Goal: Contribute content: Add original content to the website for others to see

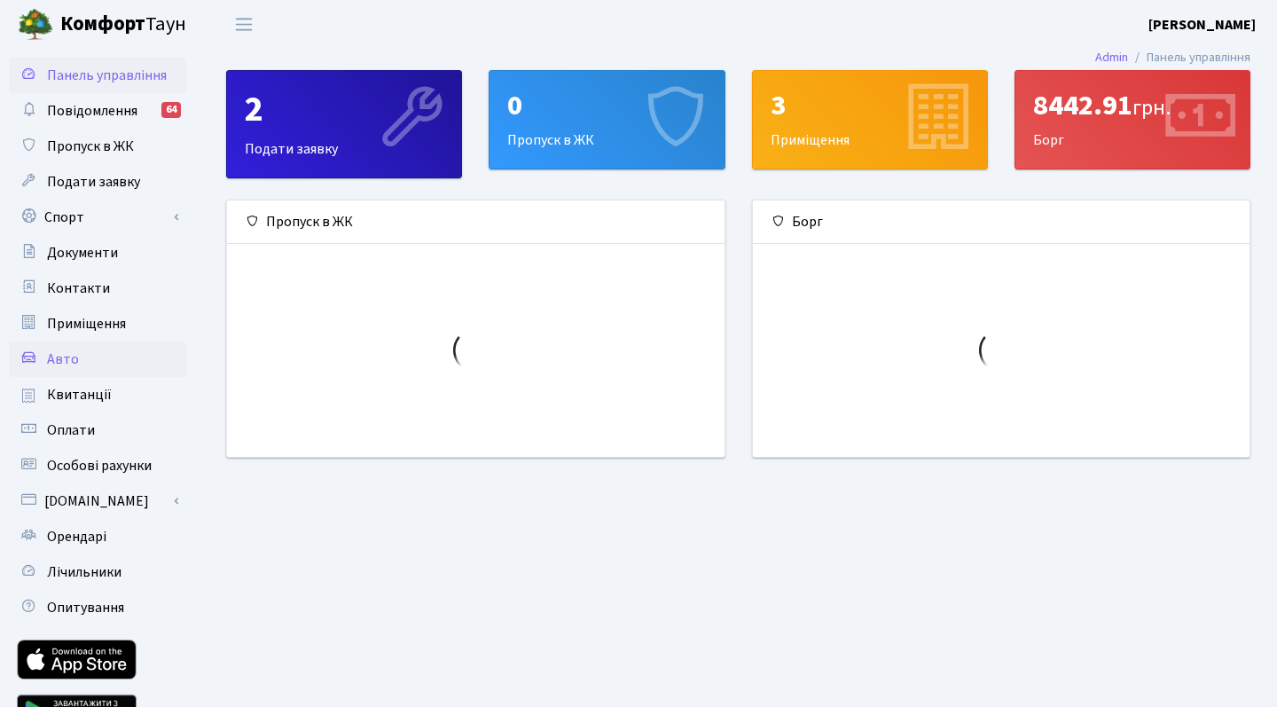
click at [80, 361] on link "Авто" at bounding box center [97, 358] width 177 height 35
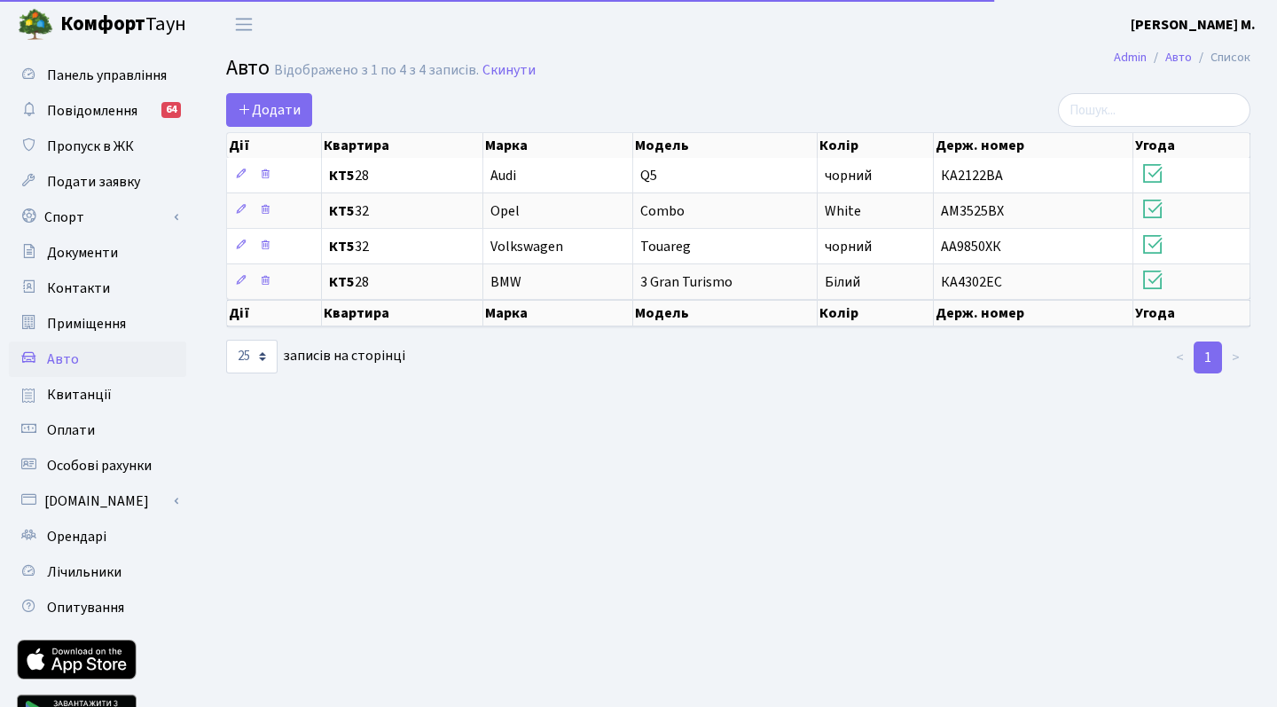
select select "25"
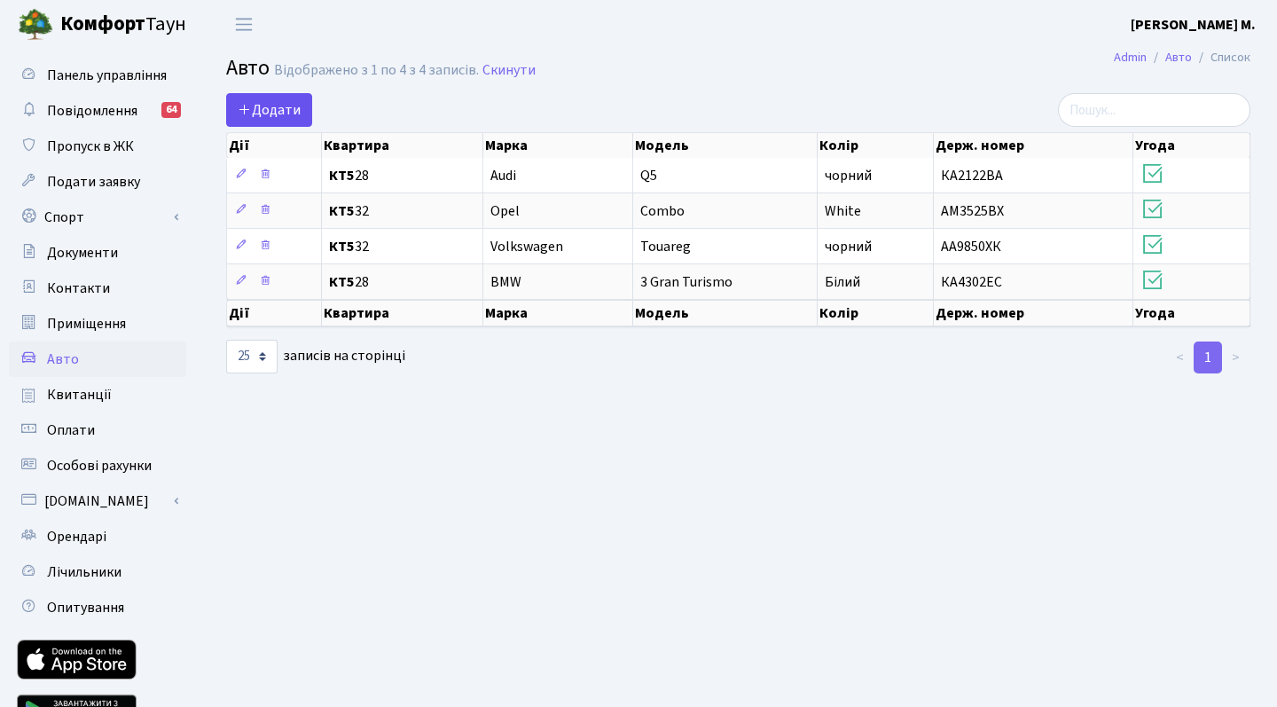
click at [263, 110] on span "Додати" at bounding box center [269, 110] width 63 height 20
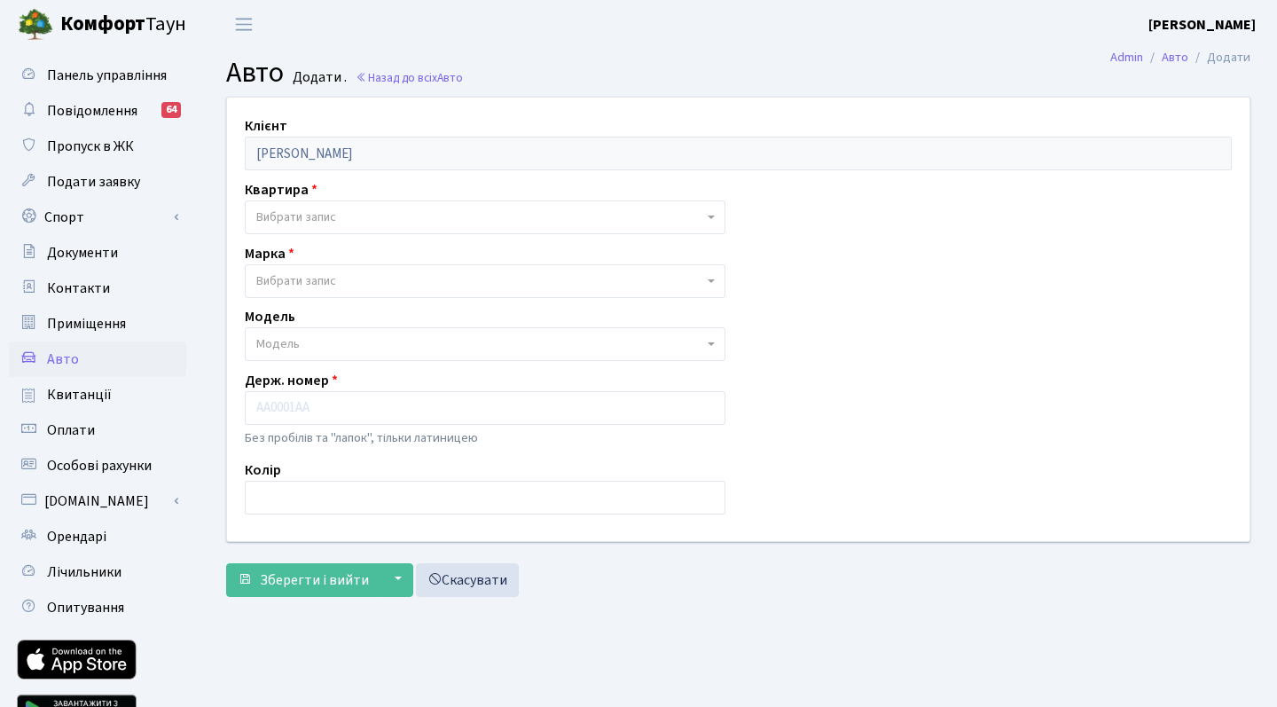
click at [604, 223] on span "Вибрати запис" at bounding box center [479, 217] width 447 height 18
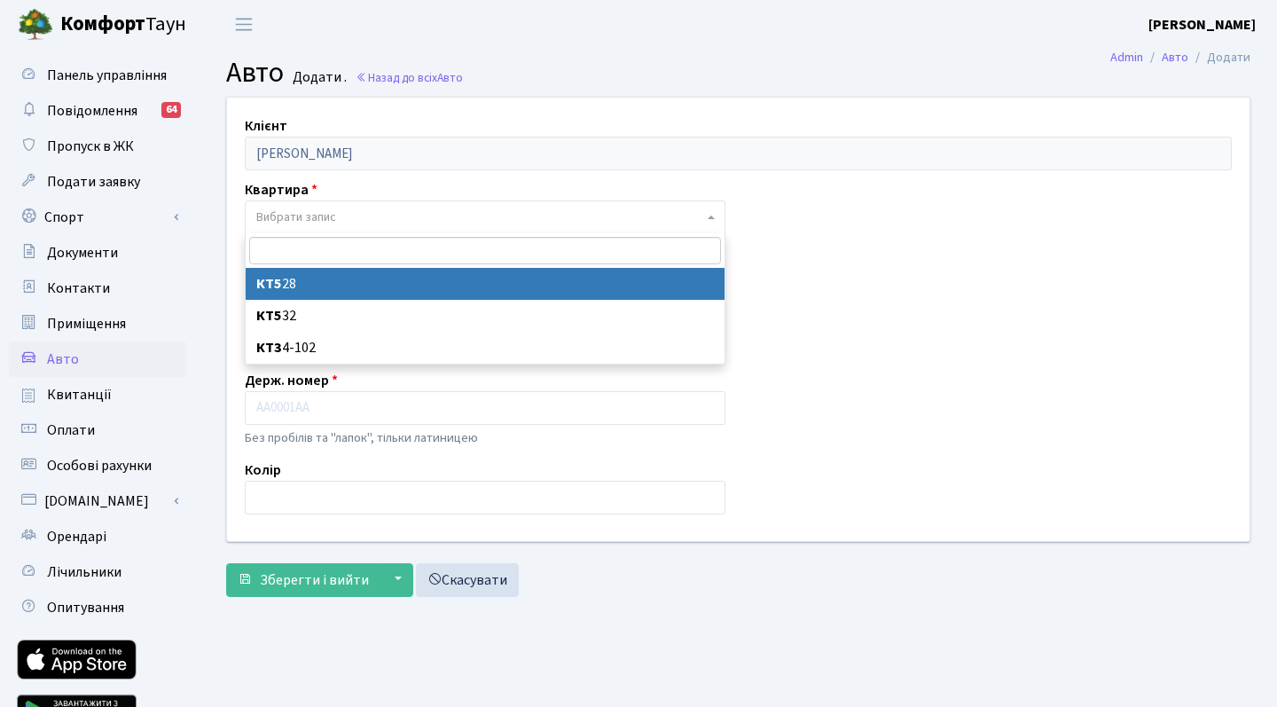
select select "30442"
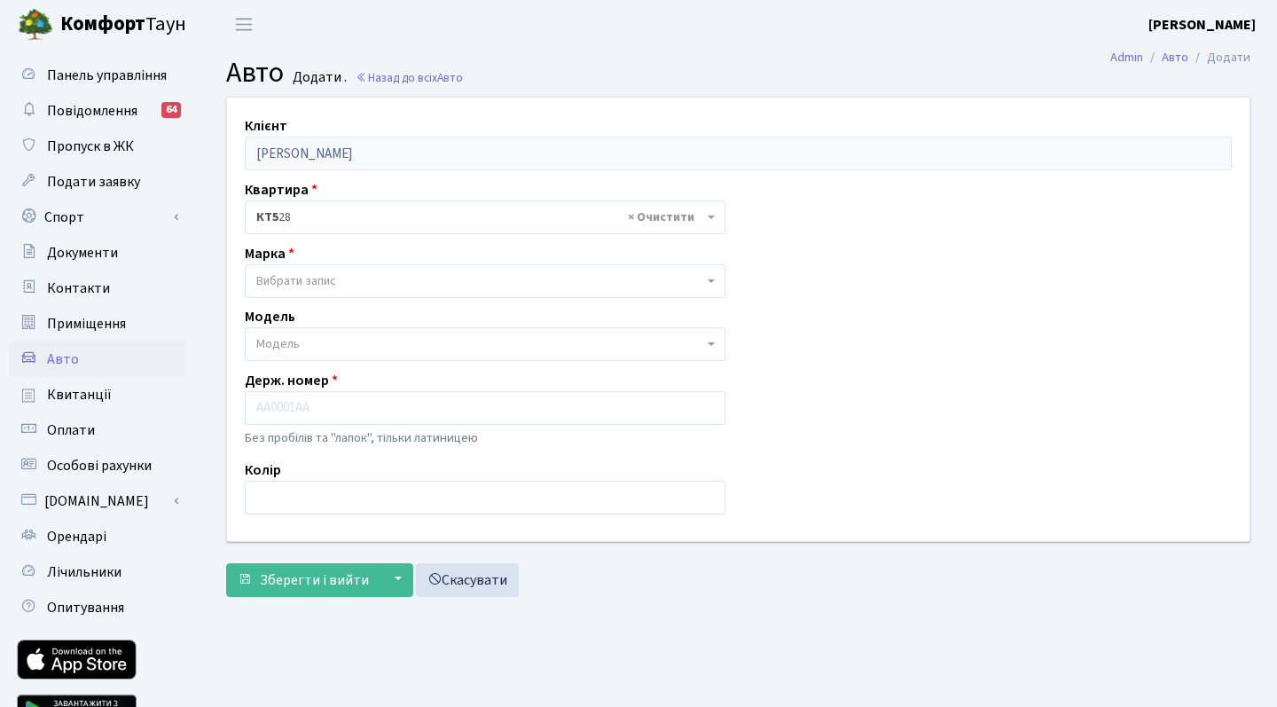
click at [416, 281] on span "Вибрати запис" at bounding box center [479, 281] width 447 height 18
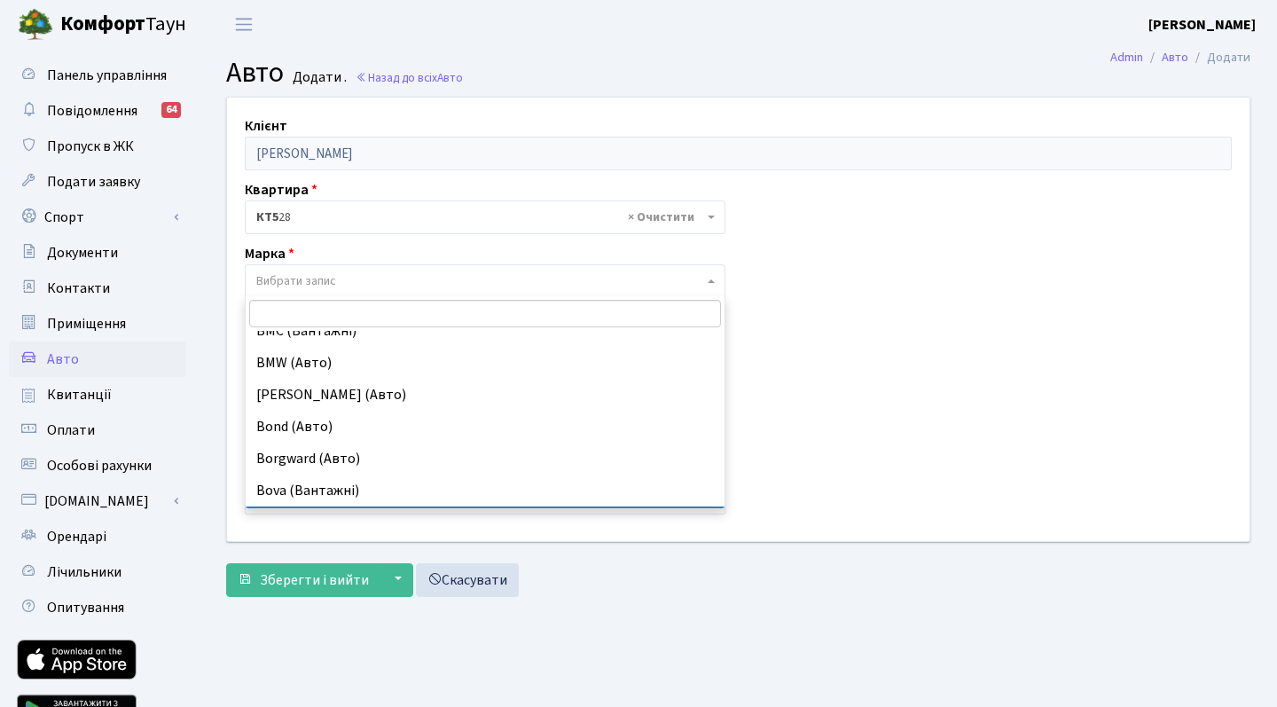
scroll to position [1801, 0]
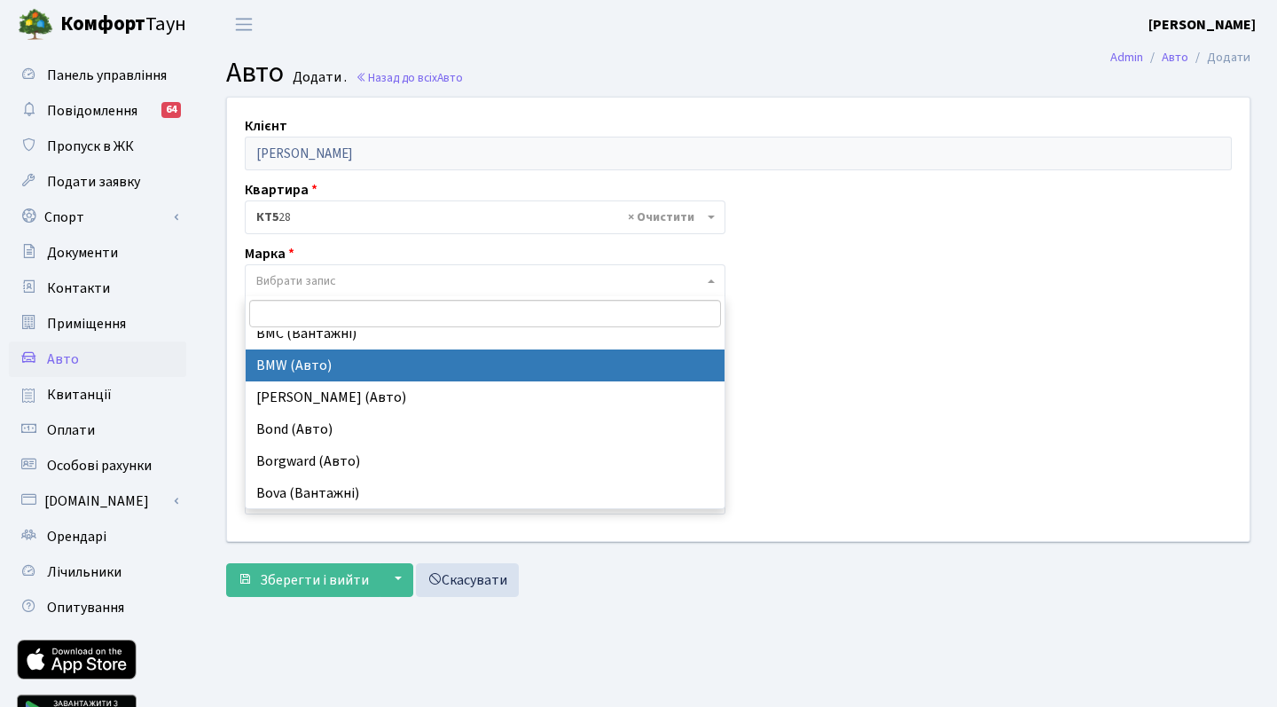
select select "19"
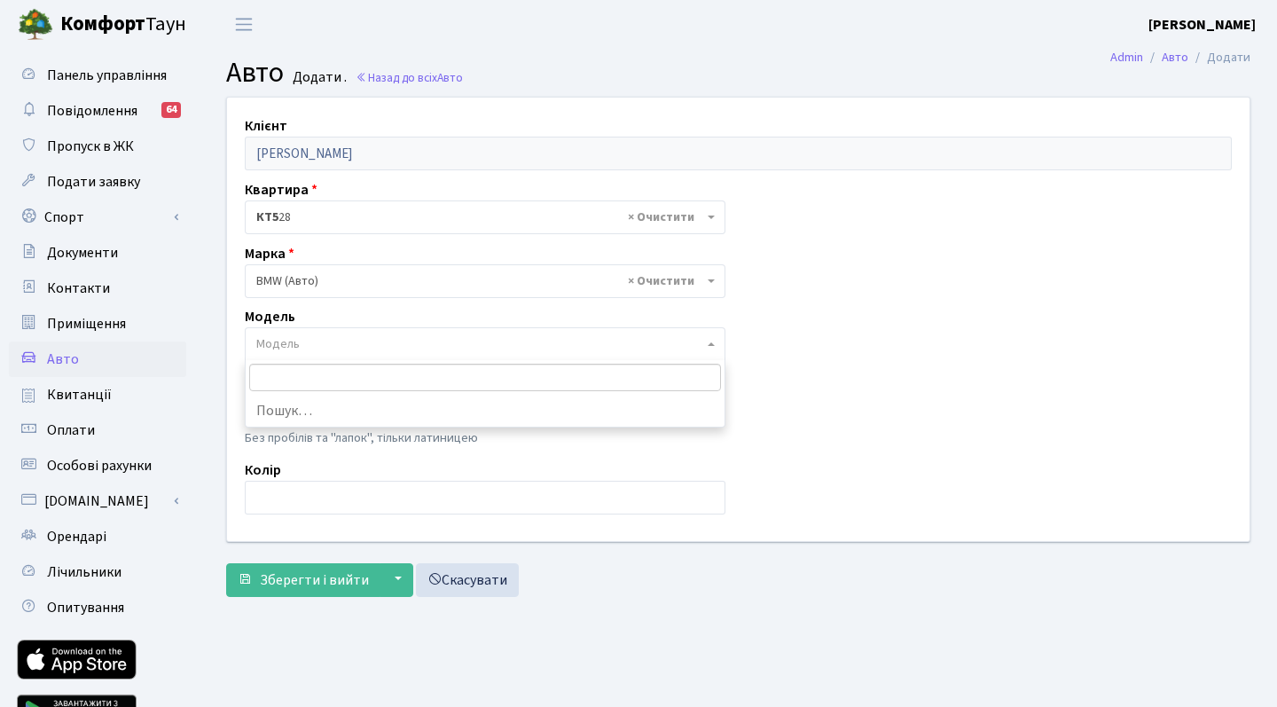
click at [341, 343] on span "Модель" at bounding box center [479, 344] width 447 height 18
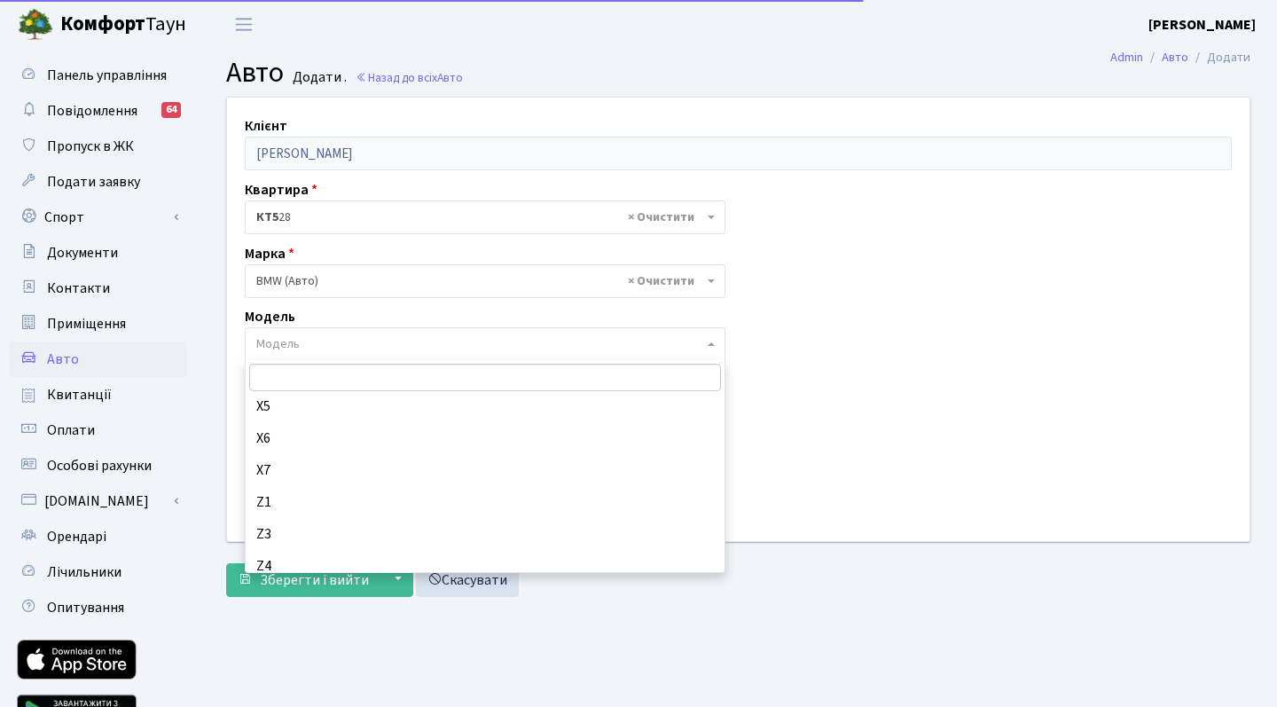
scroll to position [2617, 0]
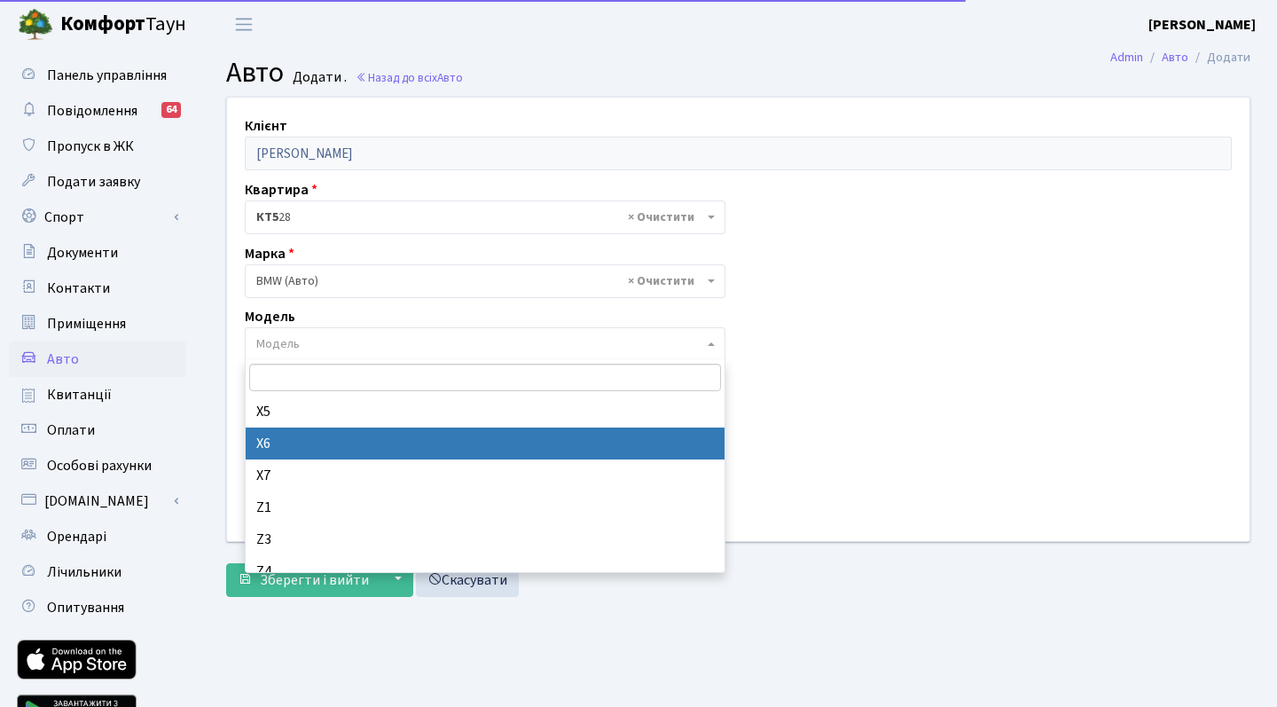
select select "264"
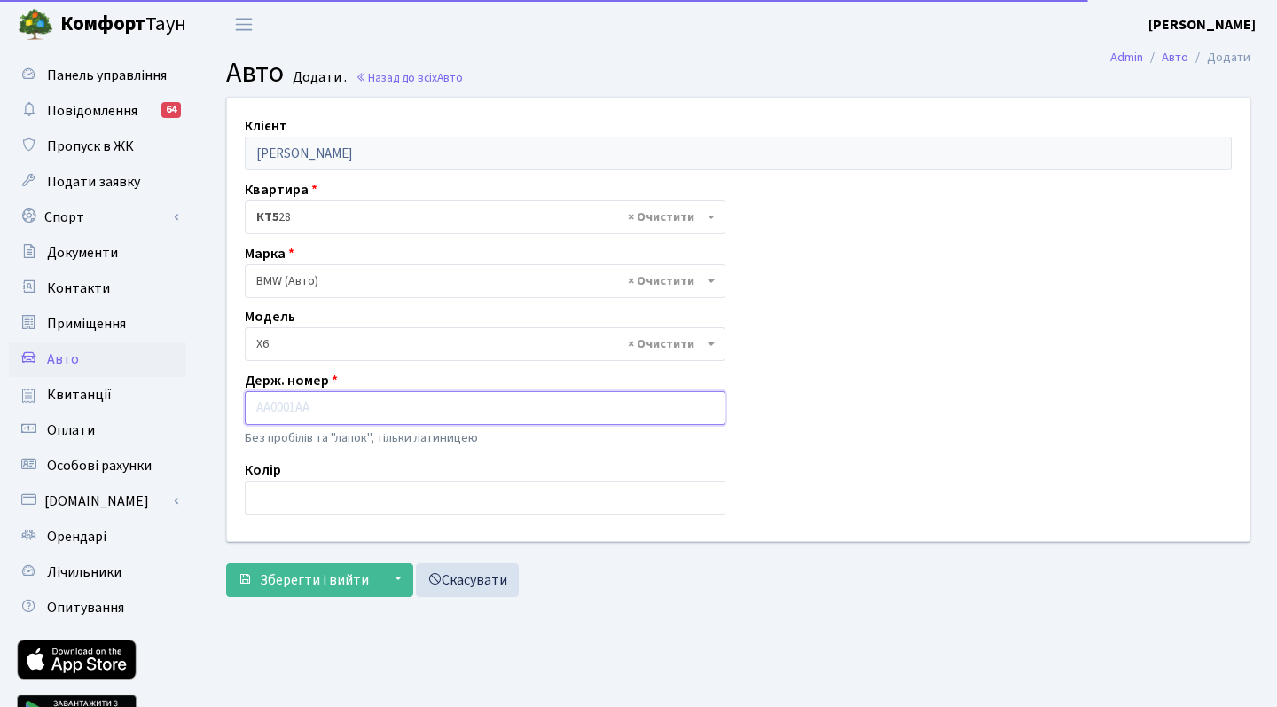
click at [498, 404] on input "text" at bounding box center [485, 408] width 481 height 34
type input "КА4741РР"
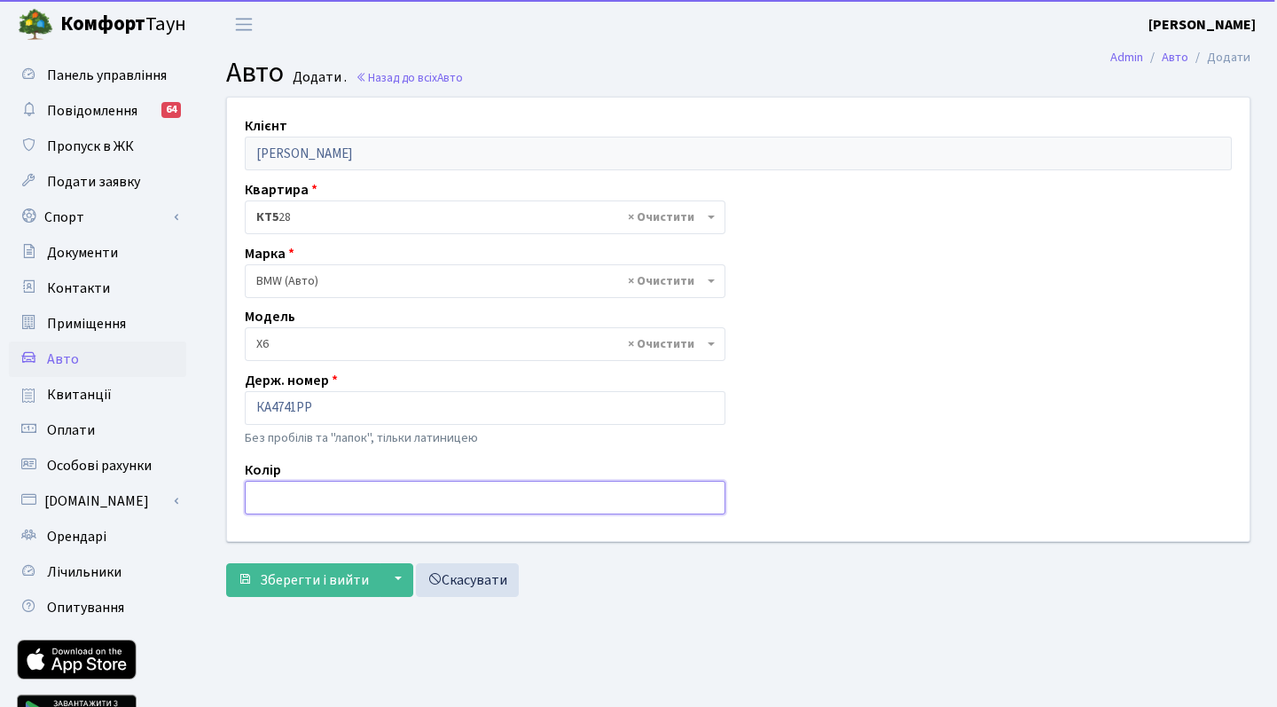
click at [388, 505] on input "text" at bounding box center [485, 498] width 481 height 34
type input "білий"
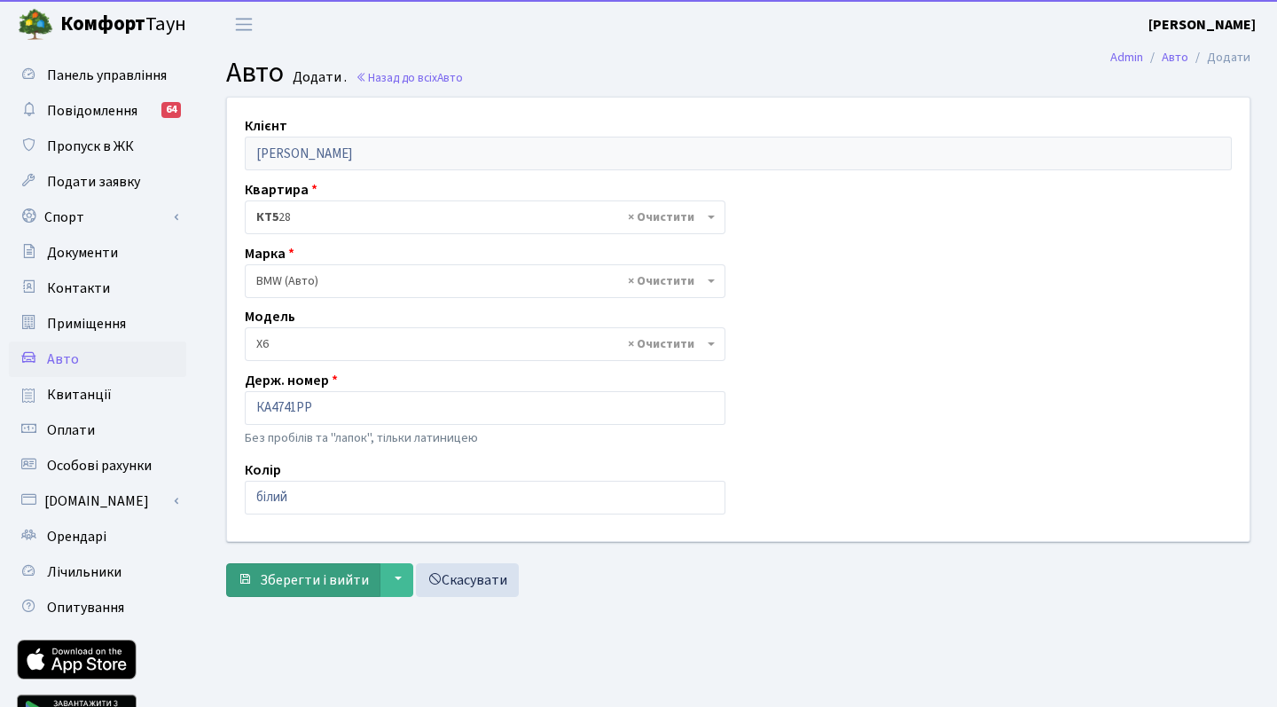
click at [331, 578] on span "Зберегти і вийти" at bounding box center [314, 580] width 109 height 20
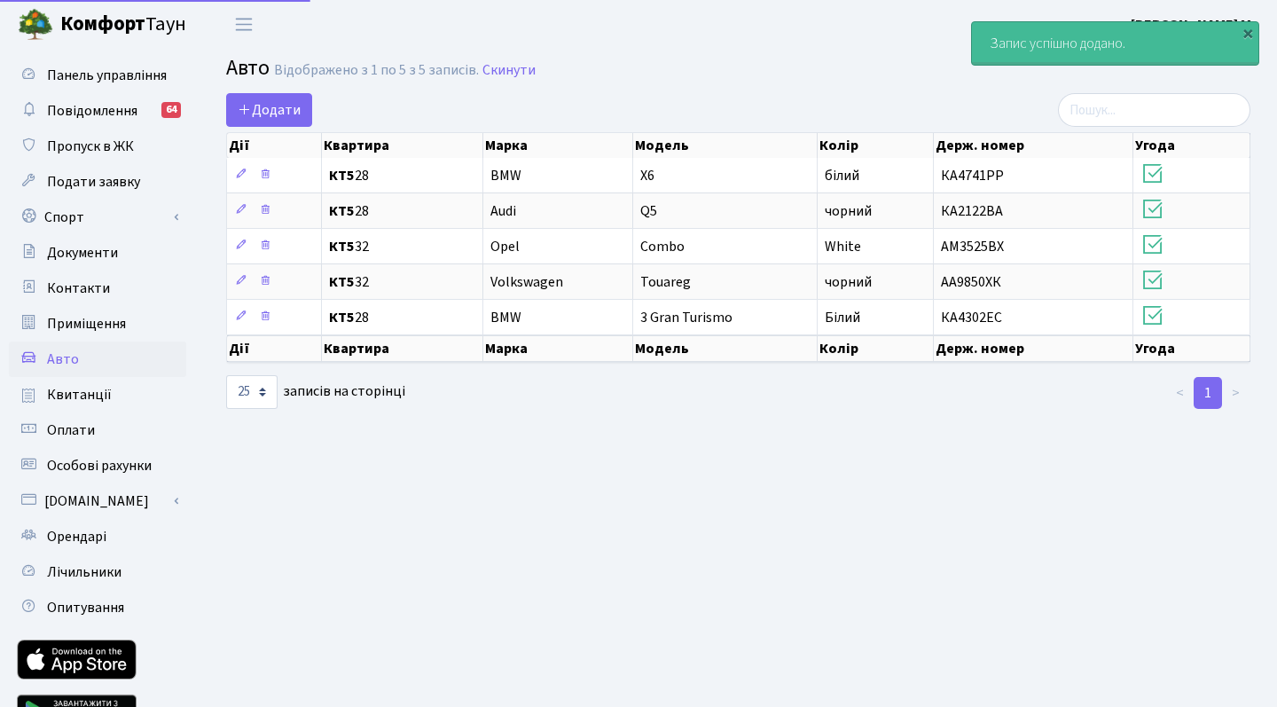
select select "25"
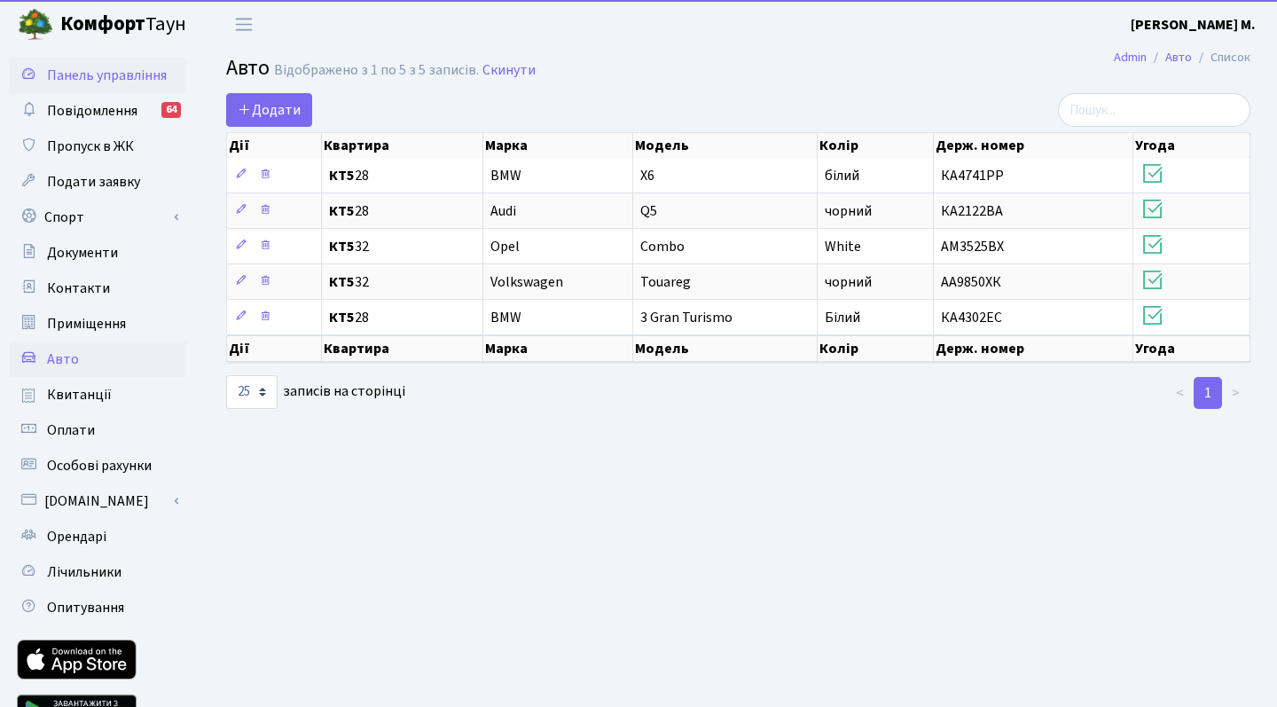
click at [136, 74] on span "Панель управління" at bounding box center [107, 76] width 120 height 20
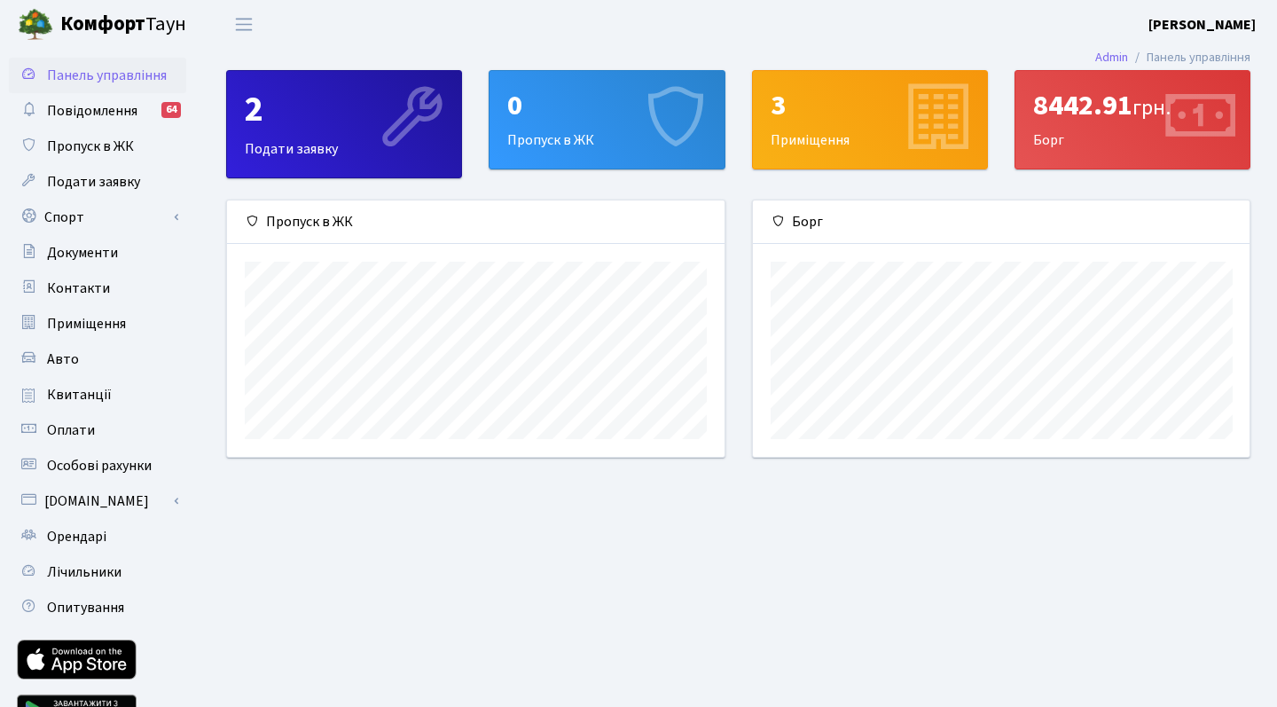
scroll to position [256, 497]
